Goal: Transaction & Acquisition: Purchase product/service

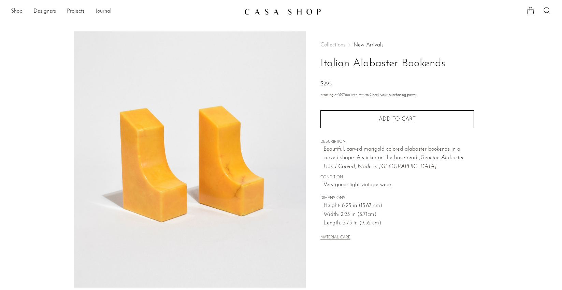
click at [549, 12] on icon at bounding box center [547, 10] width 8 height 8
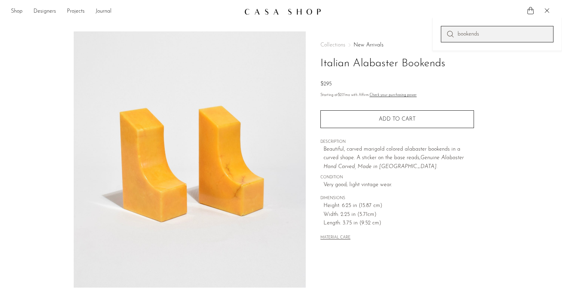
type input "bookends"
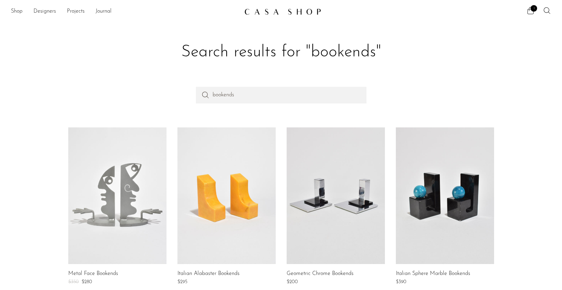
click at [277, 1] on section "Shop Featured New Arrivals Bestsellers Coming Soon Jewelry Jewelry All Earrings…" at bounding box center [281, 9] width 562 height 18
click at [273, 8] on img at bounding box center [282, 11] width 77 height 7
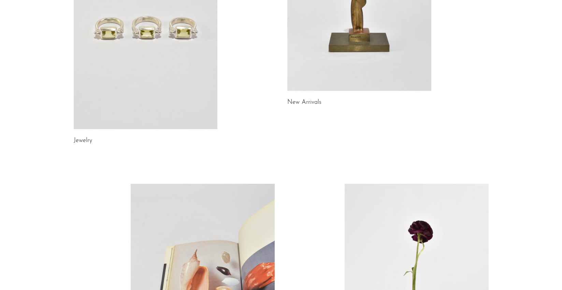
scroll to position [374, 0]
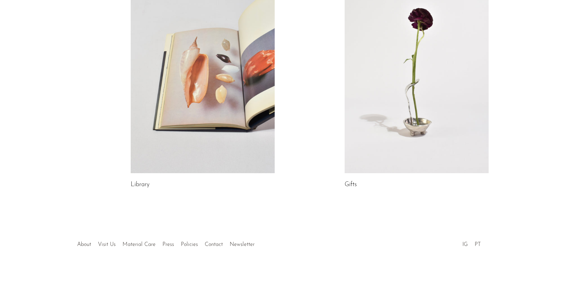
click at [246, 242] on div at bounding box center [280, 237] width 131 height 24
click at [237, 243] on div at bounding box center [280, 237] width 131 height 24
click at [244, 245] on div at bounding box center [280, 237] width 131 height 24
click at [246, 243] on div at bounding box center [280, 237] width 131 height 24
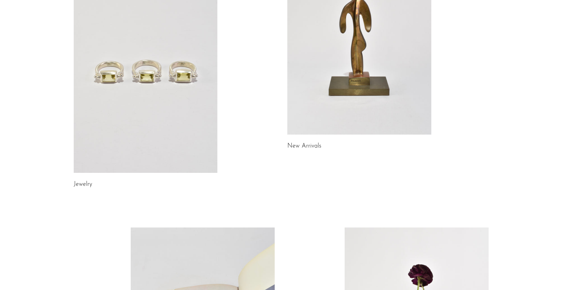
scroll to position [0, 0]
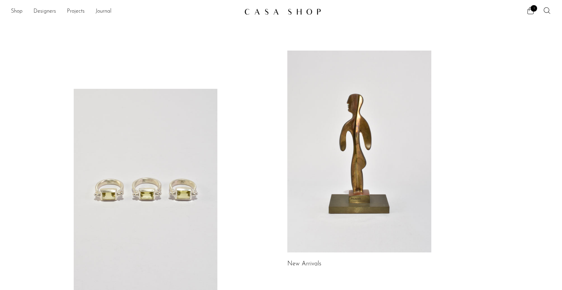
click at [269, 12] on img at bounding box center [282, 11] width 77 height 7
click at [538, 9] on ul "1" at bounding box center [538, 11] width 25 height 10
click at [532, 10] on span "1" at bounding box center [534, 8] width 6 height 6
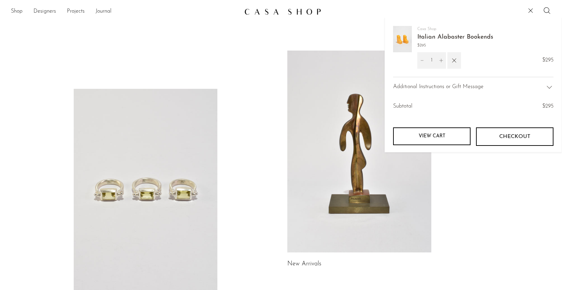
click at [515, 142] on button "Checkout" at bounding box center [514, 136] width 77 height 18
